Goal: Information Seeking & Learning: Learn about a topic

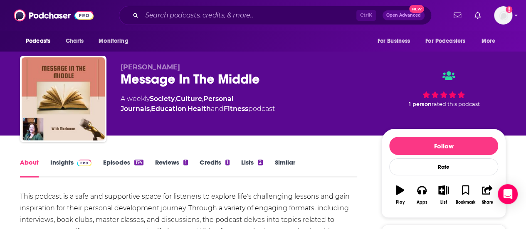
click at [172, 164] on link "Reviews 1" at bounding box center [171, 167] width 32 height 19
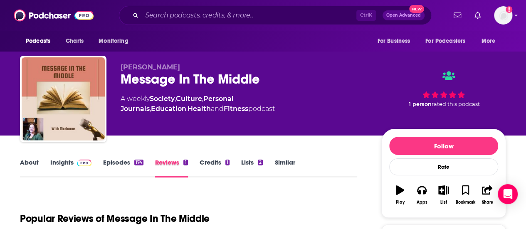
click at [198, 162] on div "Reviews 1" at bounding box center [177, 167] width 44 height 19
click at [206, 162] on link "Credits 1" at bounding box center [214, 167] width 30 height 19
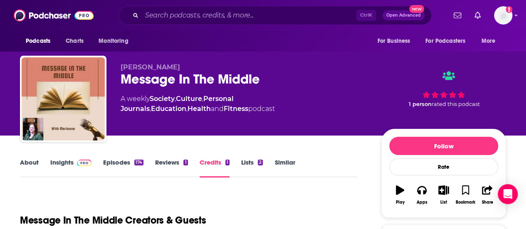
click at [179, 166] on link "Reviews 1" at bounding box center [171, 167] width 32 height 19
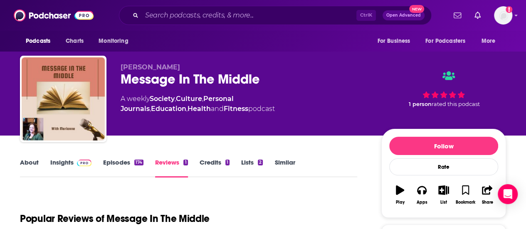
click at [245, 165] on link "Lists 2" at bounding box center [252, 167] width 22 height 19
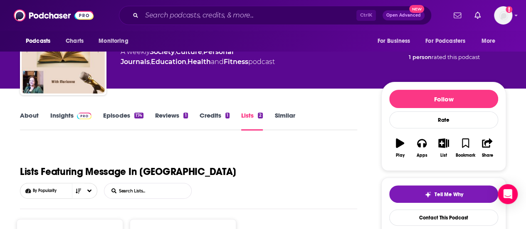
scroll to position [44, 0]
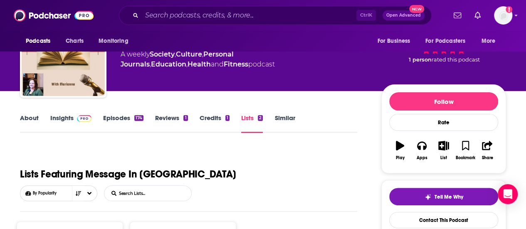
click at [125, 123] on link "Episodes 174" at bounding box center [123, 123] width 40 height 19
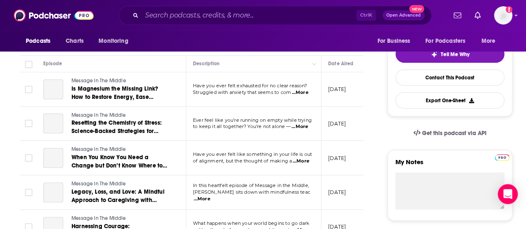
scroll to position [150, 0]
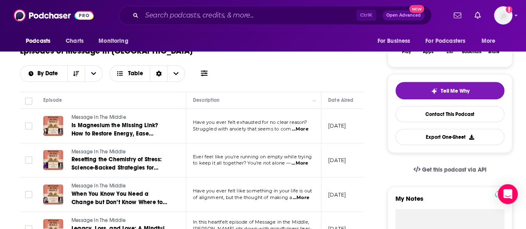
click at [216, 126] on span "Struggled with anxiety that seems to com" at bounding box center [242, 129] width 98 height 6
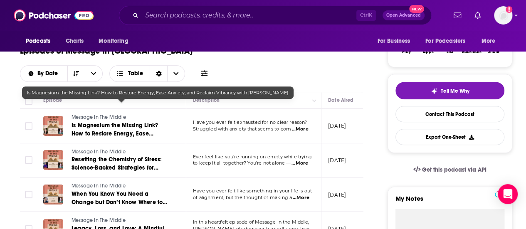
click at [115, 122] on span "Is Magnesium the Missing Link? How to Restore Energy, Ease Anxiety, and Reclaim…" at bounding box center [120, 138] width 99 height 32
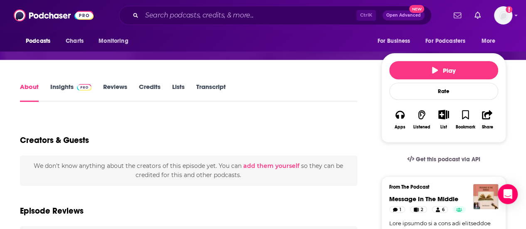
scroll to position [116, 0]
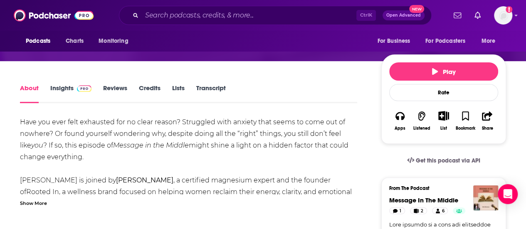
click at [121, 92] on link "Reviews" at bounding box center [115, 93] width 24 height 19
